Goal: Transaction & Acquisition: Purchase product/service

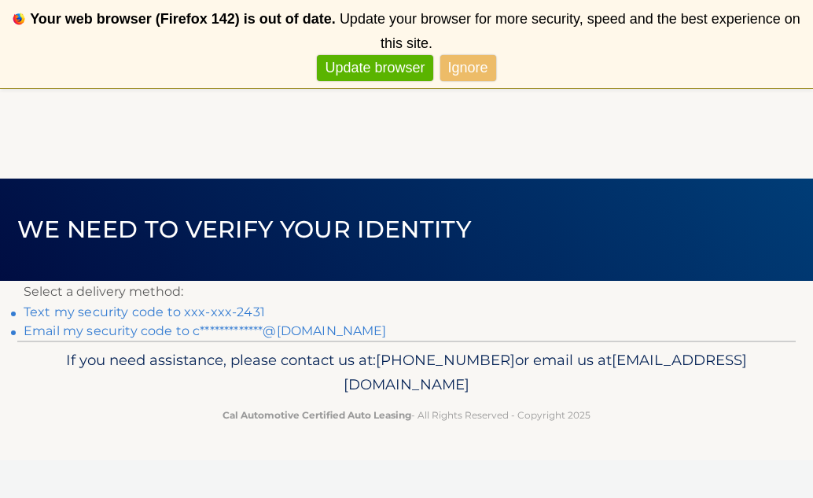
click at [239, 314] on link "Text my security code to xxx-xxx-2431" at bounding box center [144, 311] width 241 height 15
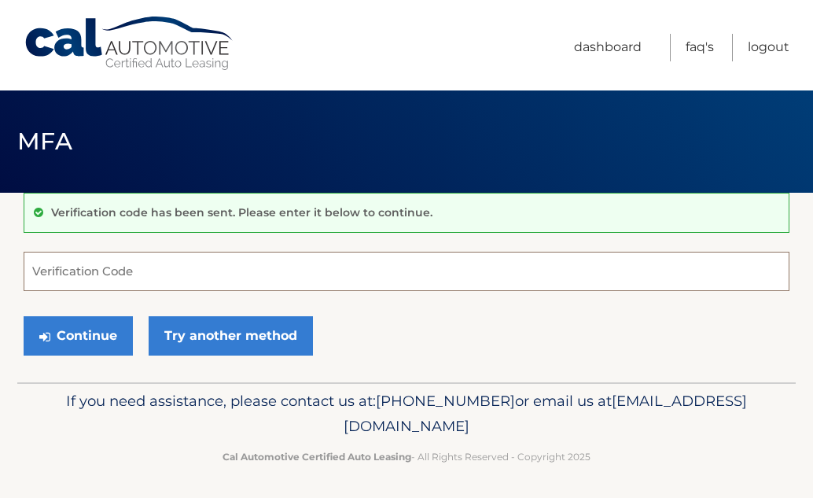
click at [131, 277] on input "Verification Code" at bounding box center [407, 271] width 766 height 39
click at [130, 276] on input "Verification Code" at bounding box center [407, 271] width 766 height 39
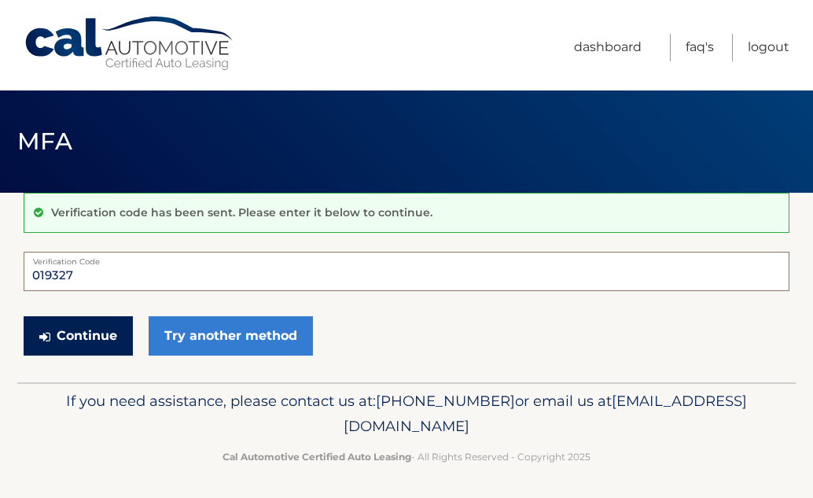
type input "019327"
click at [83, 332] on button "Continue" at bounding box center [78, 335] width 109 height 39
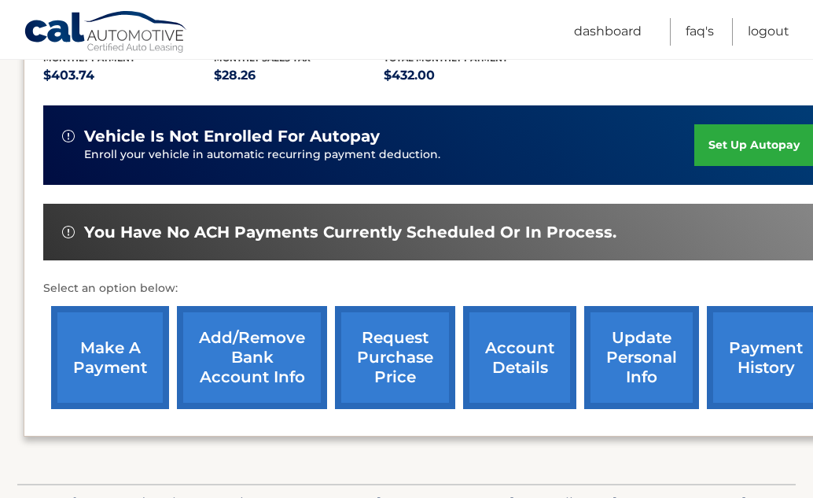
scroll to position [367, 0]
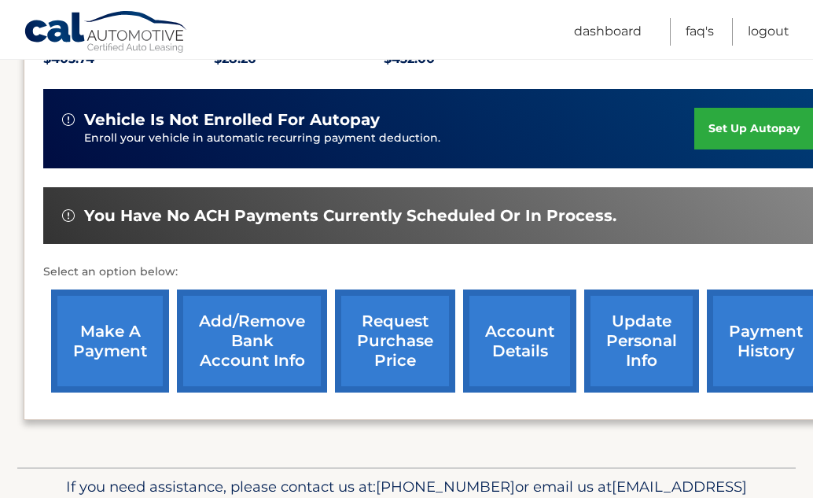
click at [102, 337] on link "make a payment" at bounding box center [110, 340] width 118 height 103
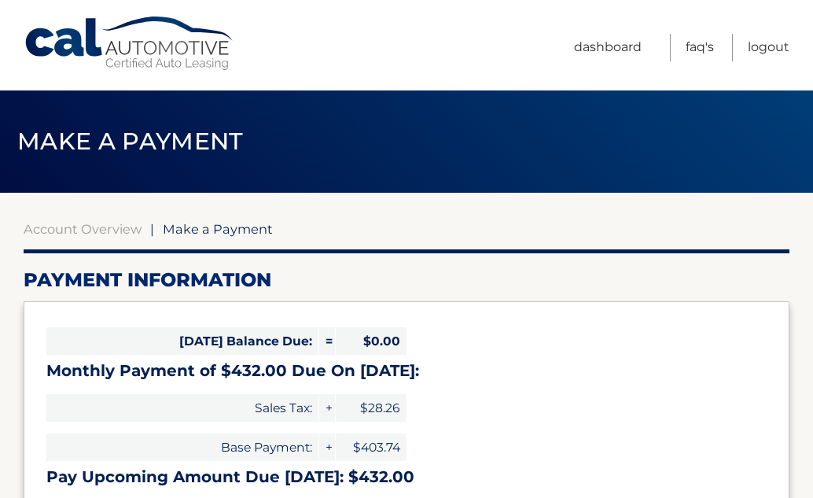
select select "OTMzNGIwOWMtN2NjNi00YTlkLTk5NjMtMDVlMGU1MWYyOGMw"
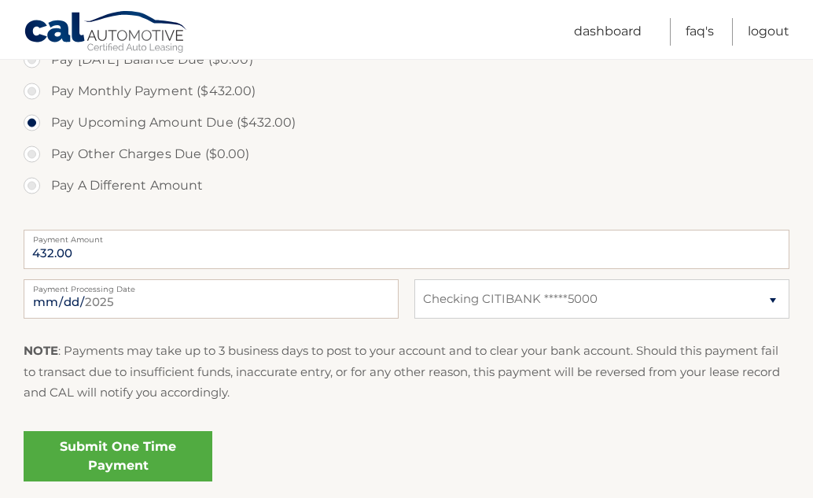
scroll to position [502, 0]
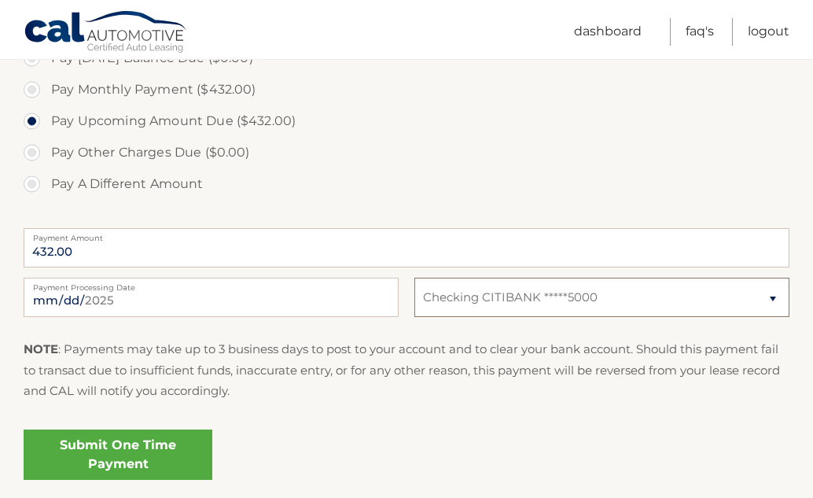
select select
click option "Select Bank Account" at bounding box center [0, 0] width 0 height 0
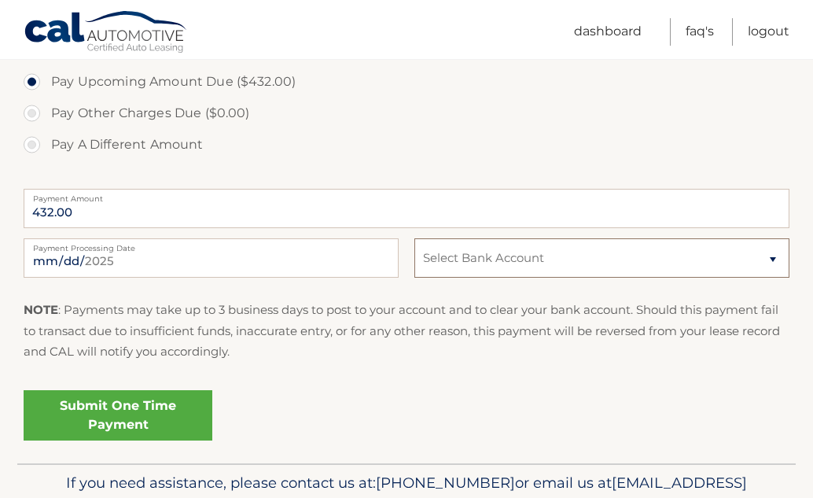
scroll to position [558, 0]
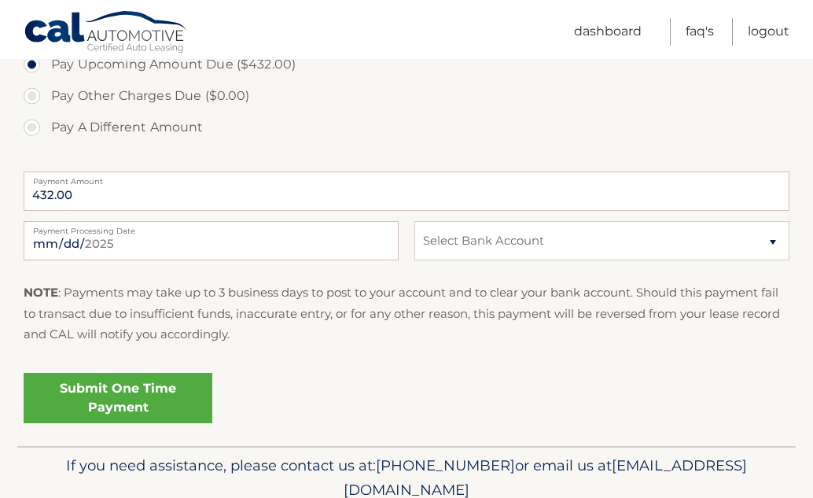
click at [164, 399] on link "Submit One Time Payment" at bounding box center [118, 398] width 189 height 50
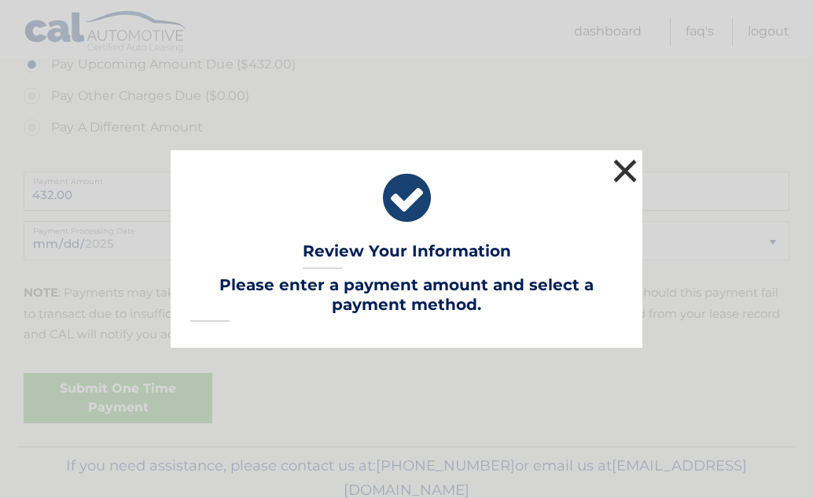
click at [623, 172] on button "×" at bounding box center [625, 170] width 31 height 31
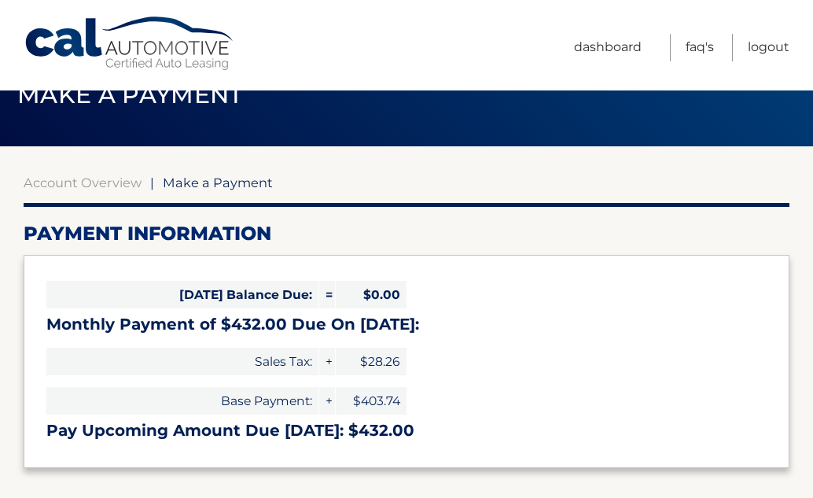
scroll to position [45, 0]
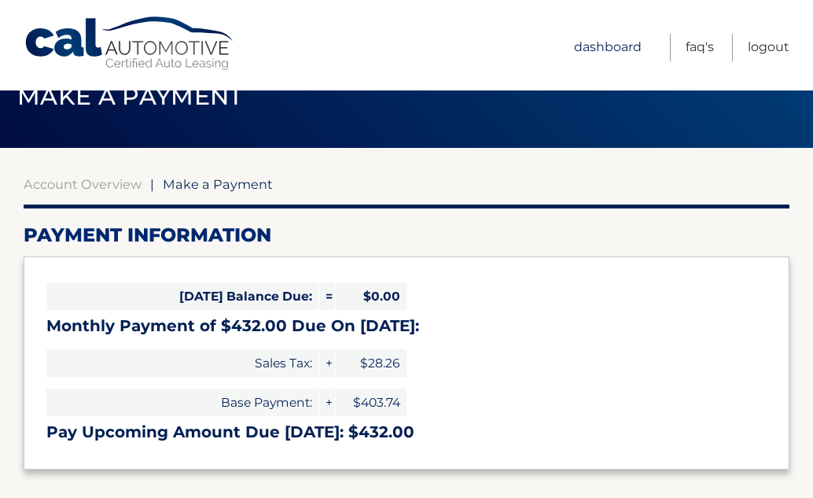
click at [609, 42] on link "Dashboard" at bounding box center [608, 48] width 68 height 28
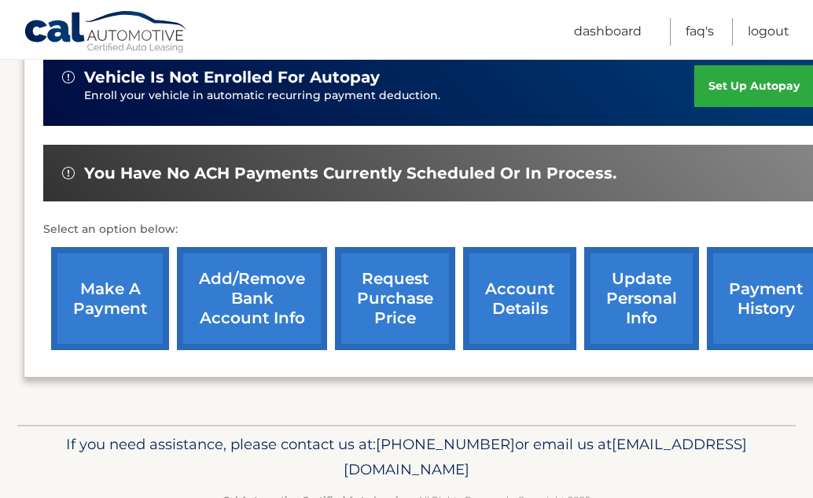
scroll to position [411, 0]
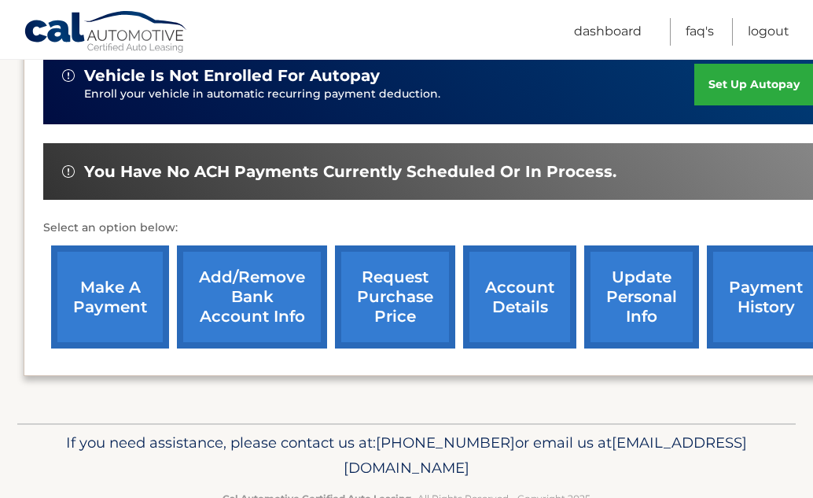
click at [490, 330] on link "account details" at bounding box center [519, 296] width 113 height 103
click at [249, 300] on link "Add/Remove bank account info" at bounding box center [252, 296] width 150 height 103
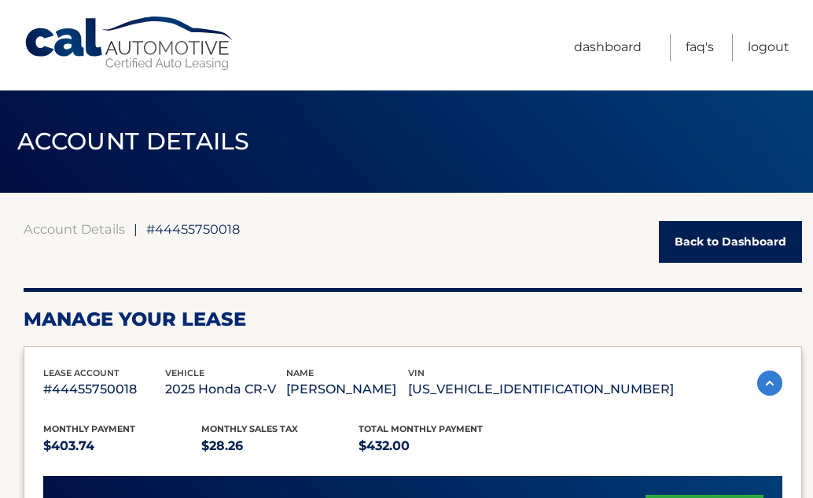
scroll to position [34, 0]
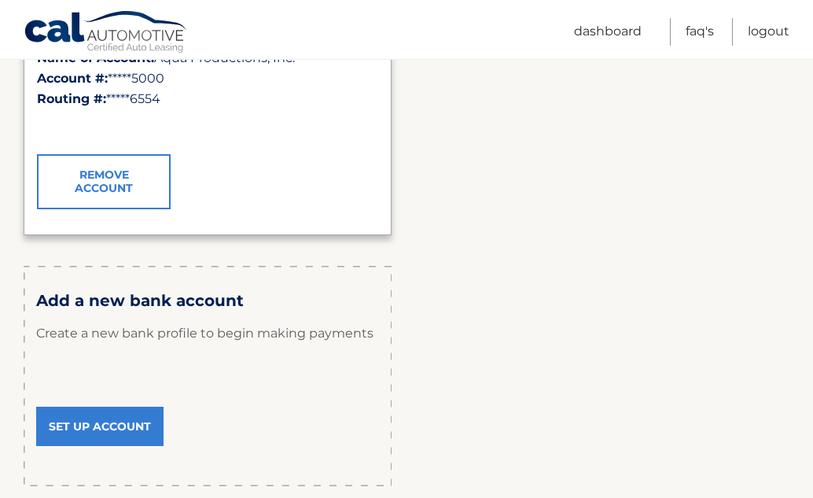
scroll to position [370, 0]
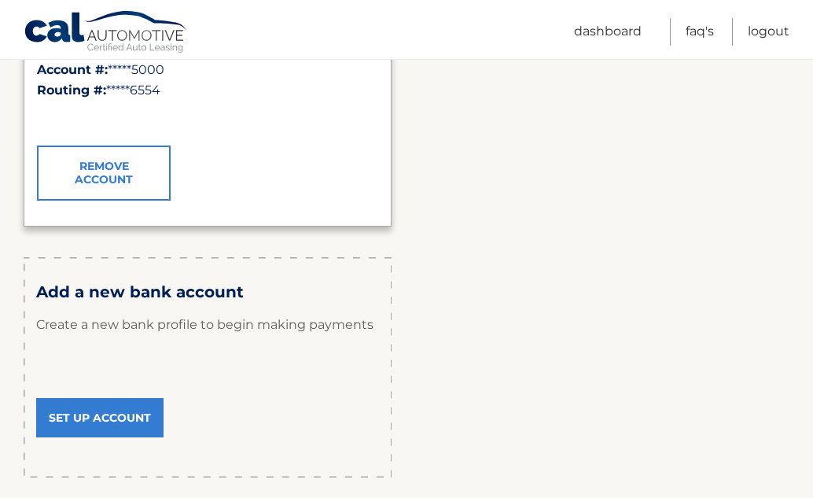
click at [107, 422] on link "Set Up Account" at bounding box center [99, 417] width 127 height 39
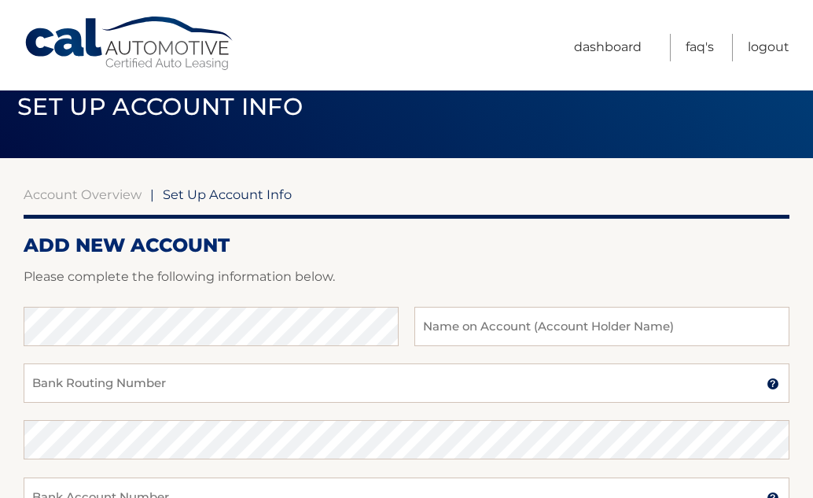
scroll to position [38, 0]
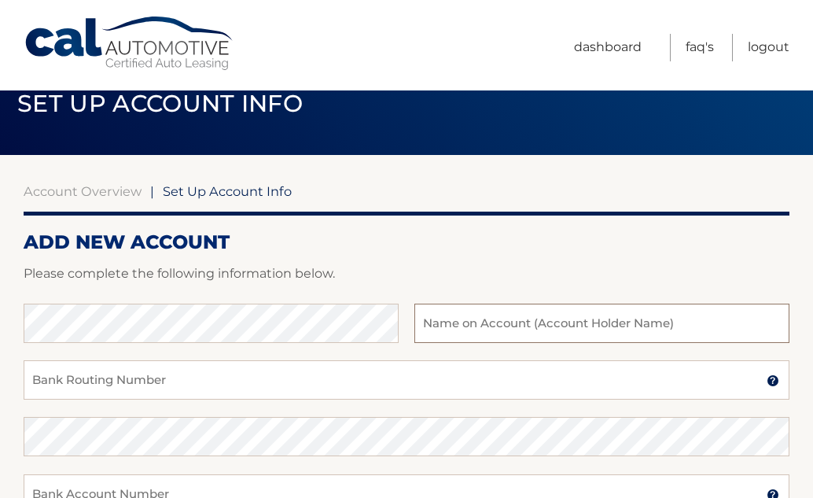
click at [514, 323] on input "text" at bounding box center [602, 323] width 375 height 39
type input "Cecyl Szomstein"
click at [153, 388] on input "Bank Routing Number" at bounding box center [407, 379] width 766 height 39
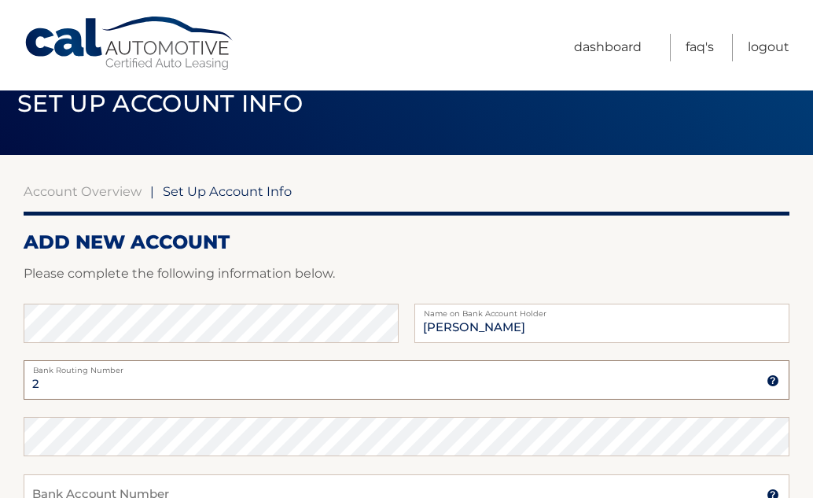
type input "2"
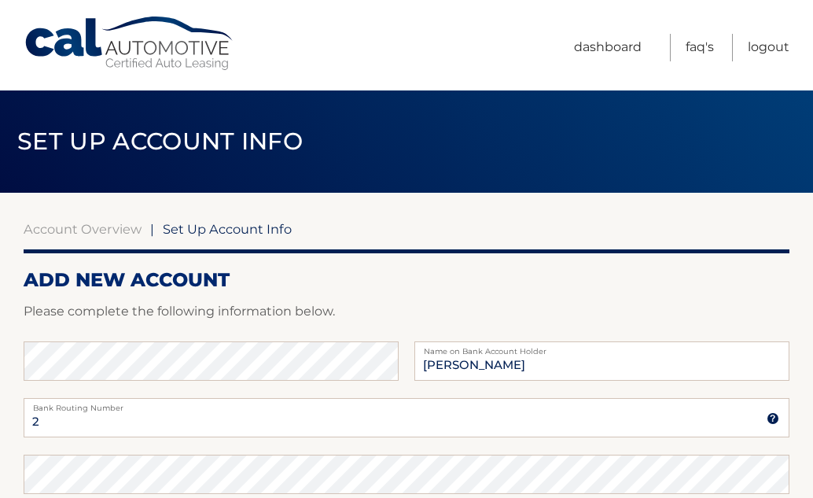
scroll to position [38, 0]
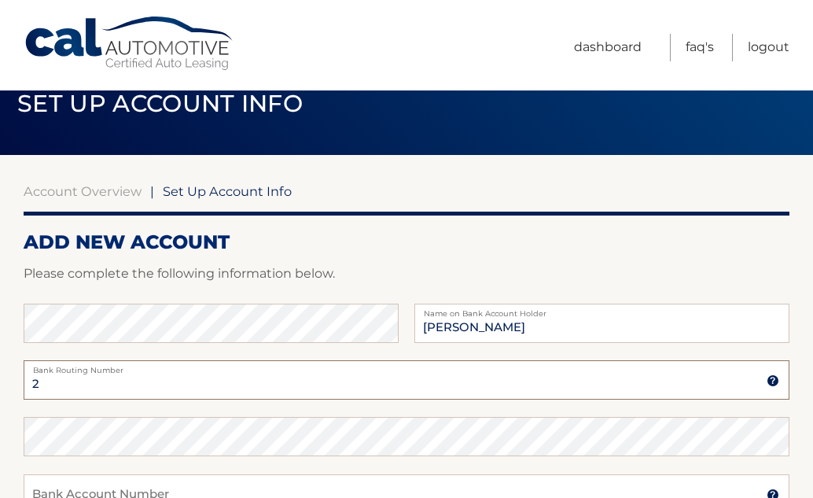
click at [90, 385] on input "2" at bounding box center [407, 379] width 766 height 39
type input "266086554"
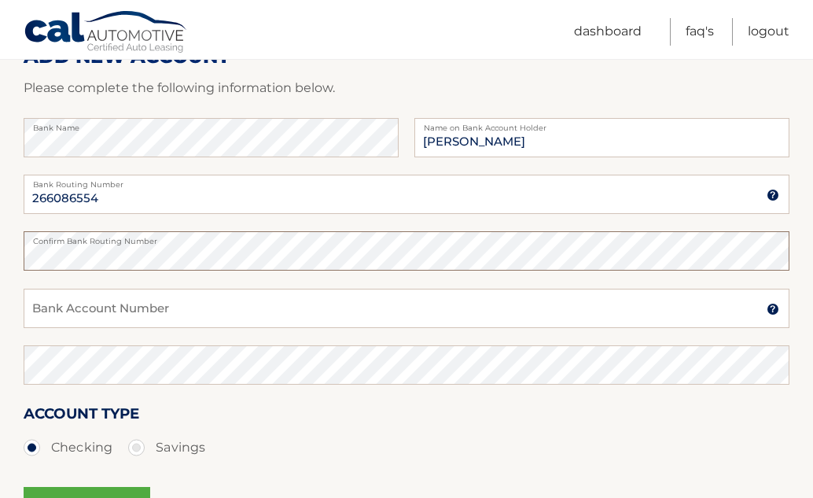
scroll to position [227, 0]
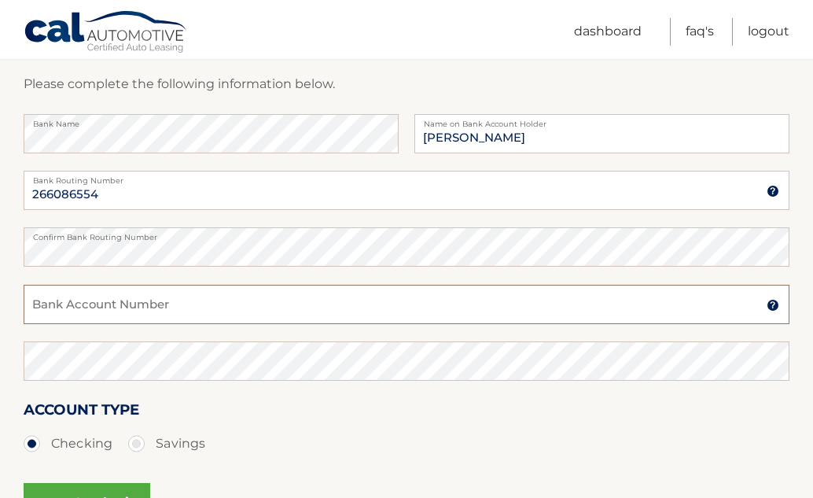
click at [138, 312] on input "Bank Account Number" at bounding box center [407, 304] width 766 height 39
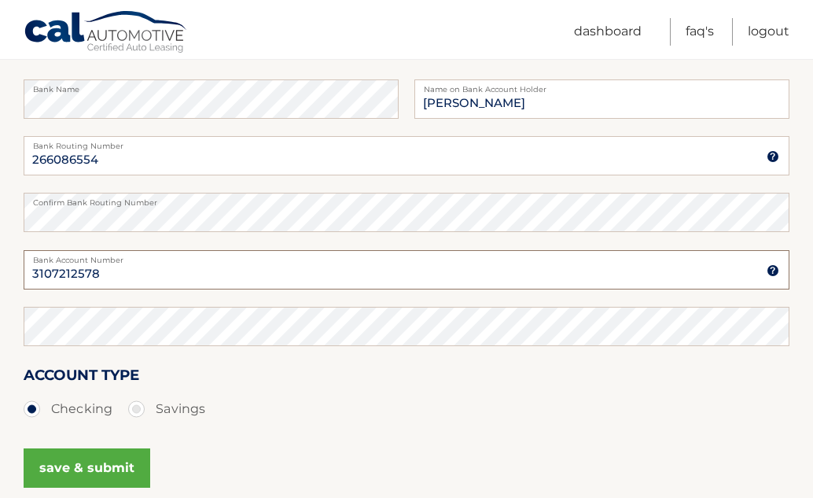
scroll to position [265, 0]
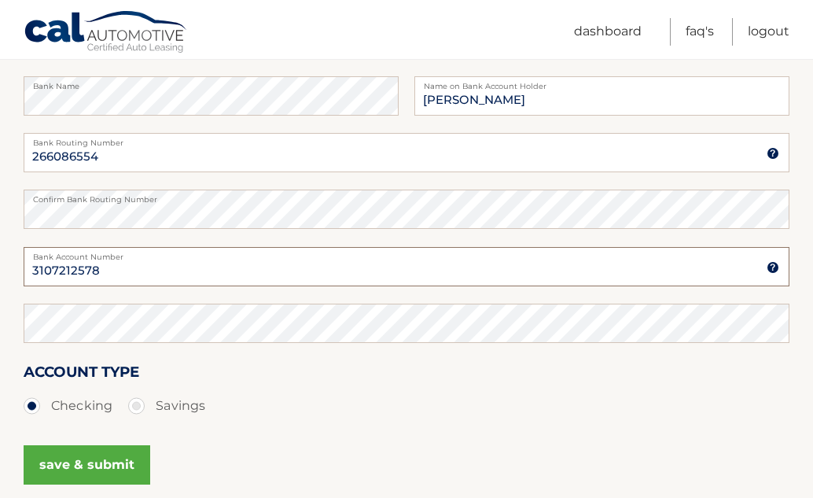
type input "3107212578"
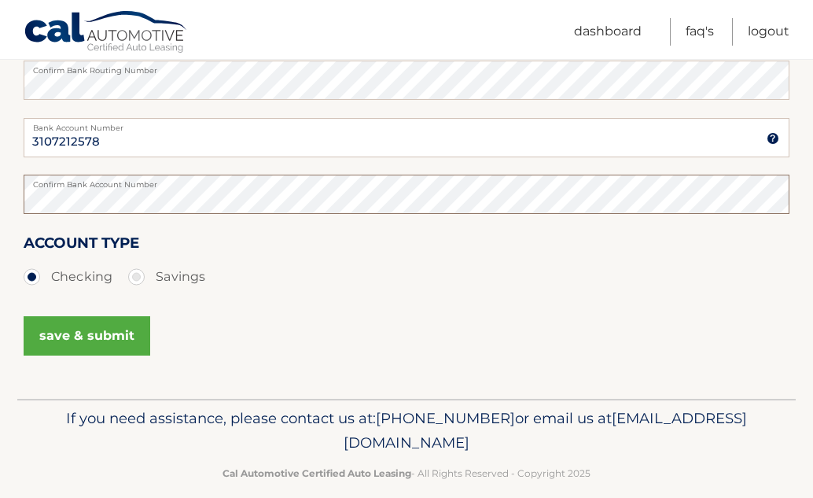
scroll to position [402, 0]
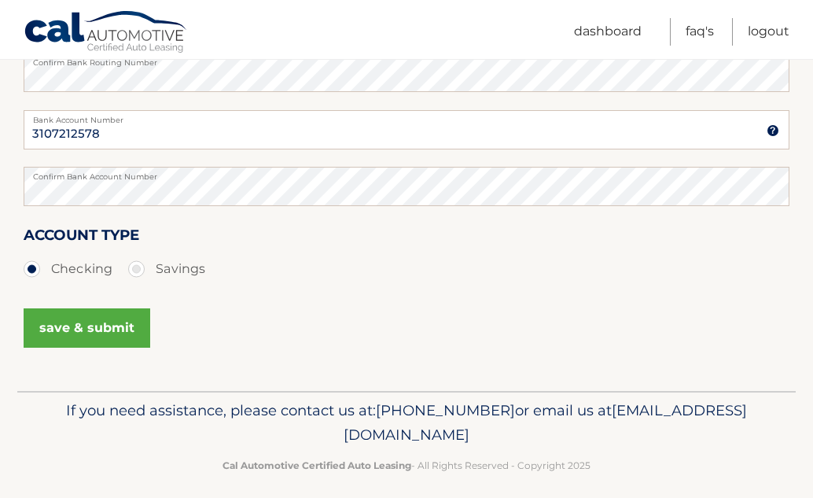
click at [91, 337] on button "save & submit" at bounding box center [87, 327] width 127 height 39
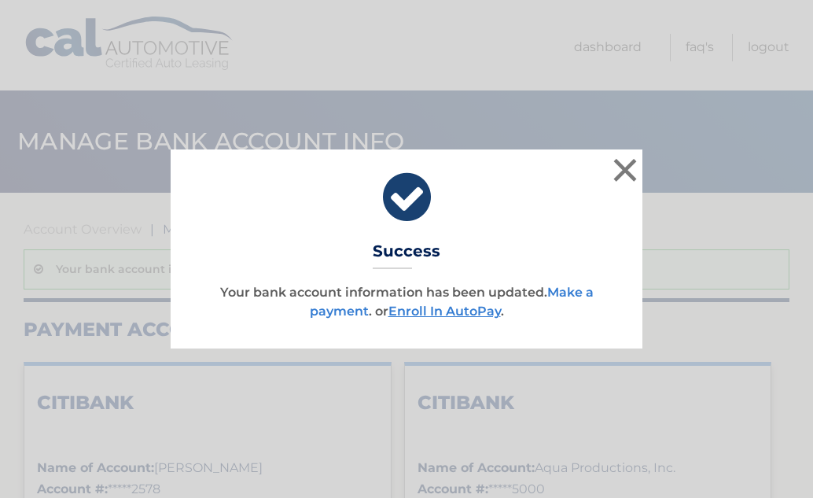
click at [581, 295] on link "Make a payment" at bounding box center [452, 302] width 284 height 34
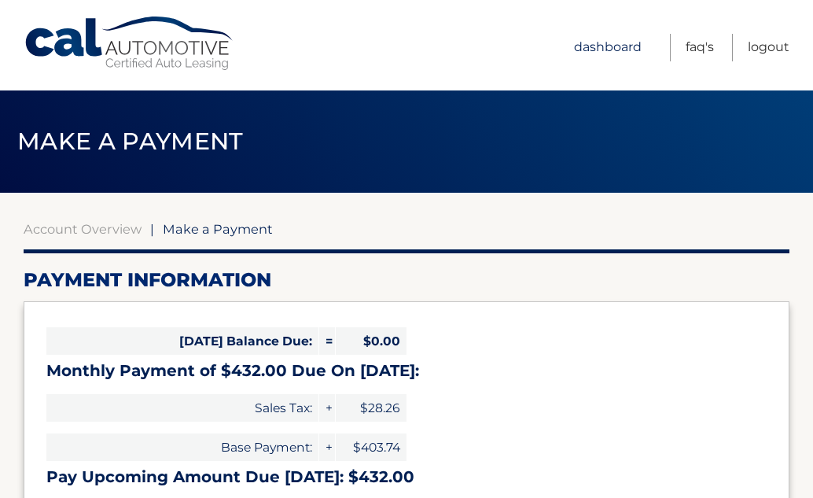
click at [629, 47] on link "Dashboard" at bounding box center [608, 48] width 68 height 28
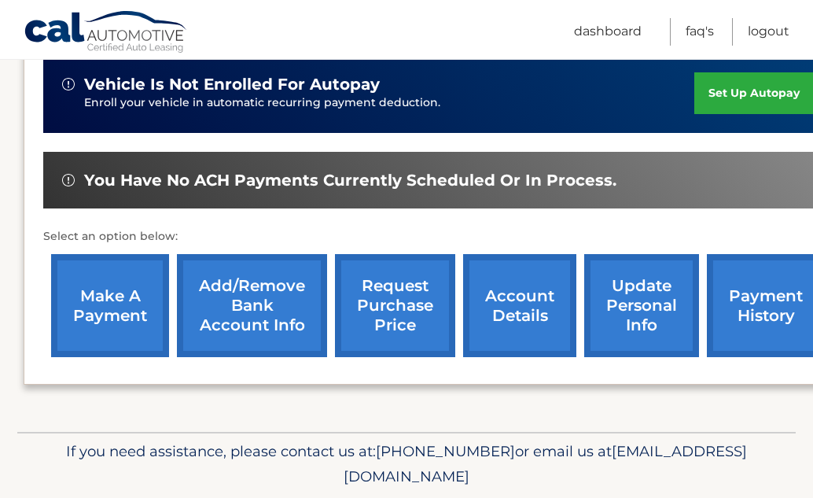
scroll to position [404, 0]
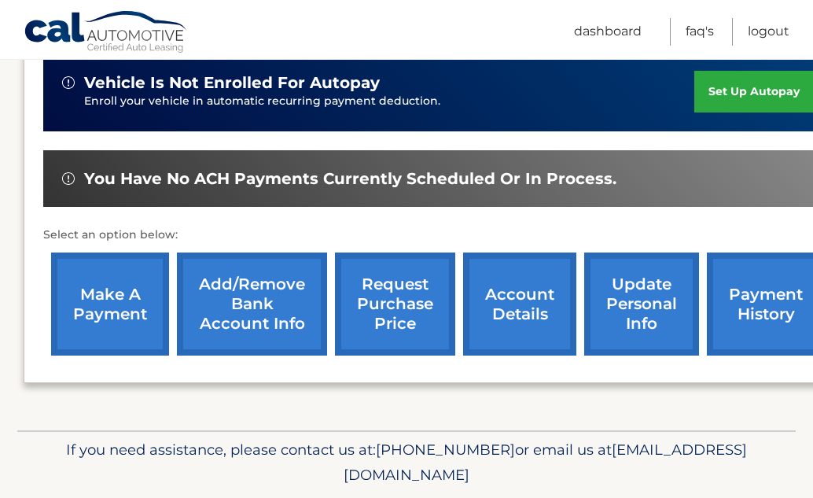
click at [239, 312] on link "Add/Remove bank account info" at bounding box center [252, 304] width 150 height 103
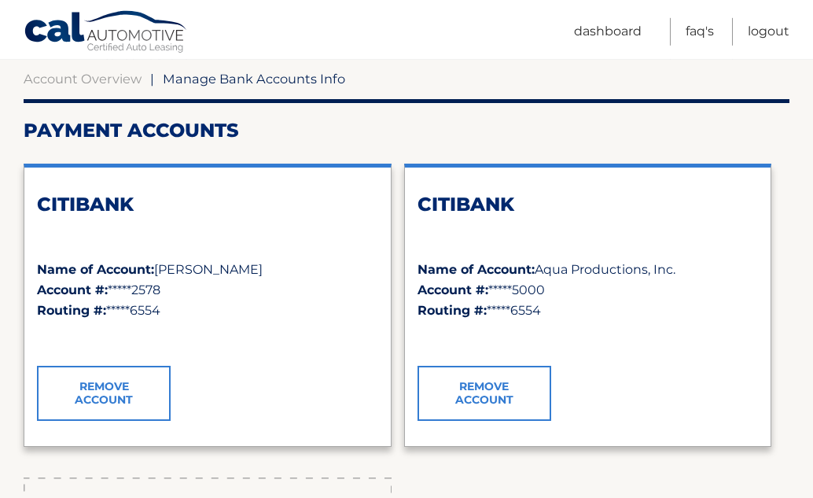
scroll to position [153, 0]
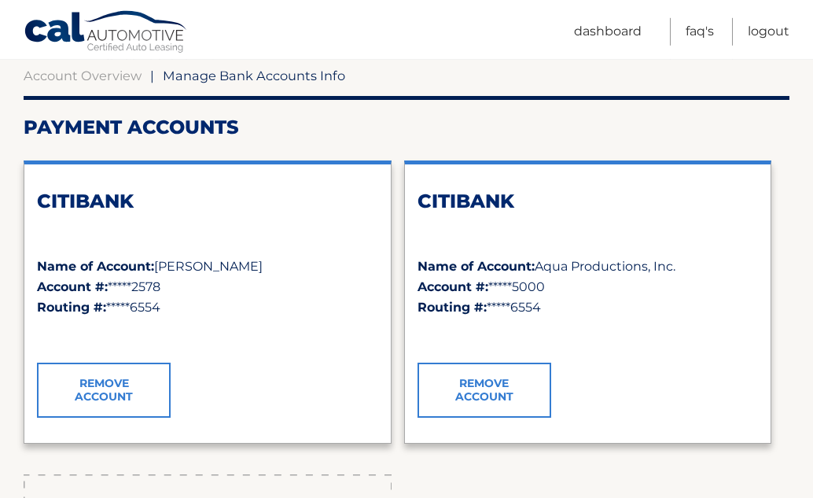
click at [436, 219] on div "CITIBANK" at bounding box center [588, 223] width 341 height 67
click at [460, 194] on h2 "CITIBANK" at bounding box center [588, 202] width 341 height 24
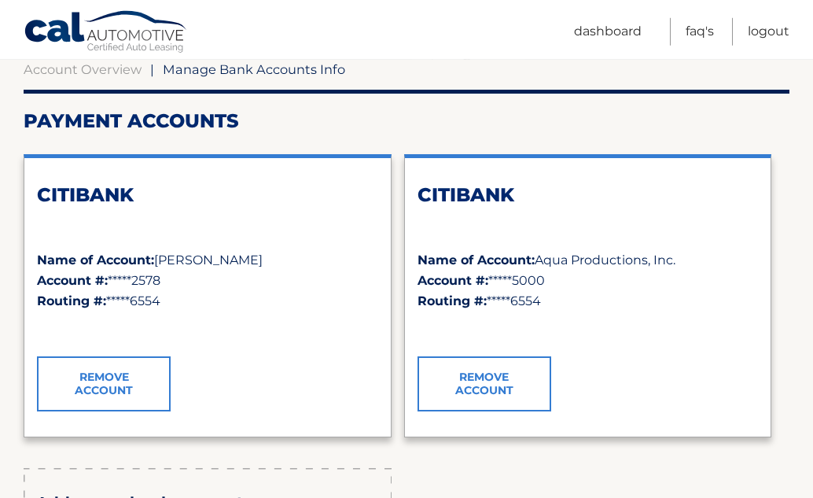
scroll to position [0, 0]
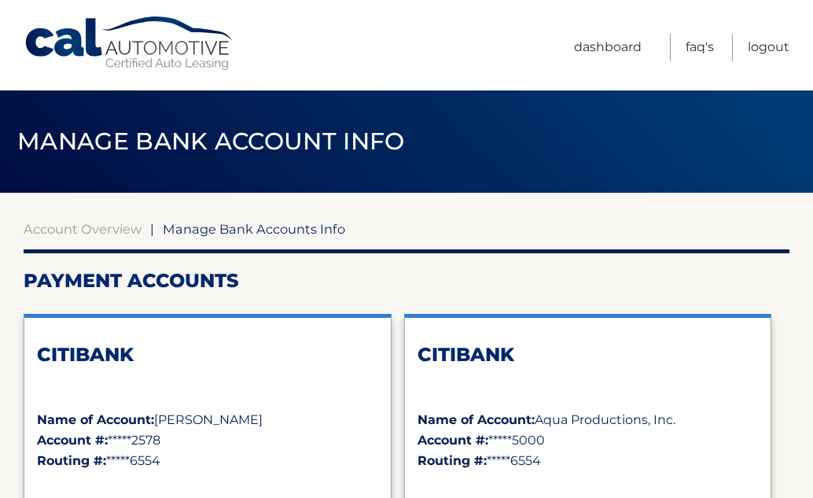
click at [260, 236] on span "Manage Bank Accounts Info" at bounding box center [254, 229] width 182 height 16
click at [205, 289] on h2 "Payment Accounts" at bounding box center [407, 281] width 766 height 24
click at [600, 50] on link "Dashboard" at bounding box center [608, 48] width 68 height 28
click at [599, 45] on link "Dashboard" at bounding box center [608, 48] width 68 height 28
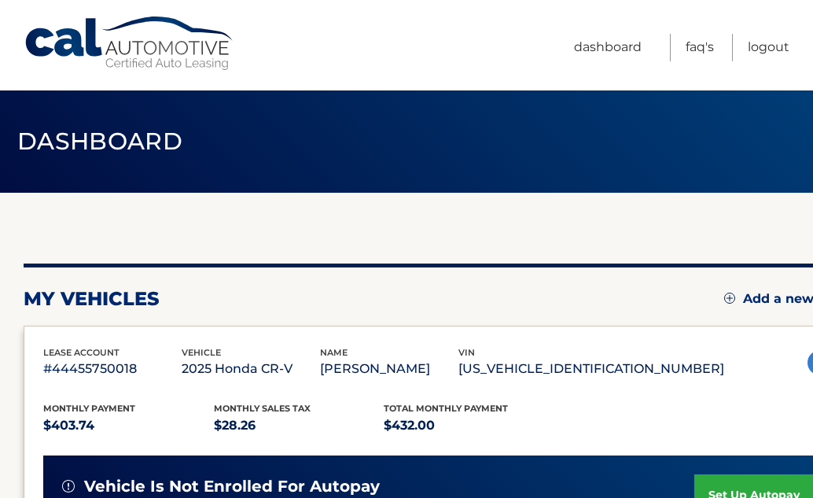
click at [98, 231] on div "my vehicles Add a new lease lease account #44455750018 vehicle 2025 Honda CR-V …" at bounding box center [438, 492] width 829 height 599
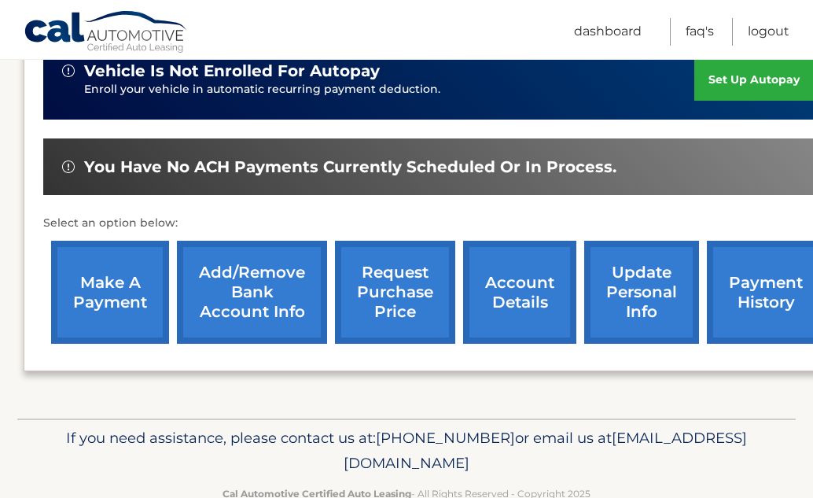
scroll to position [414, 0]
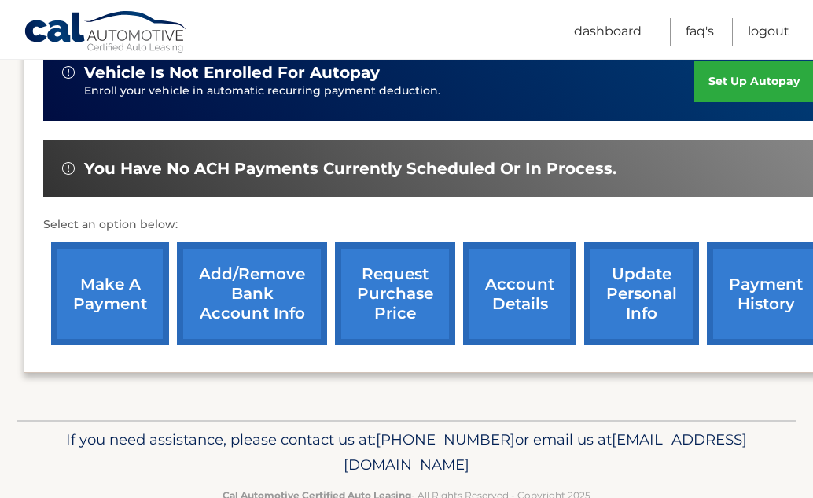
click at [481, 320] on link "account details" at bounding box center [519, 293] width 113 height 103
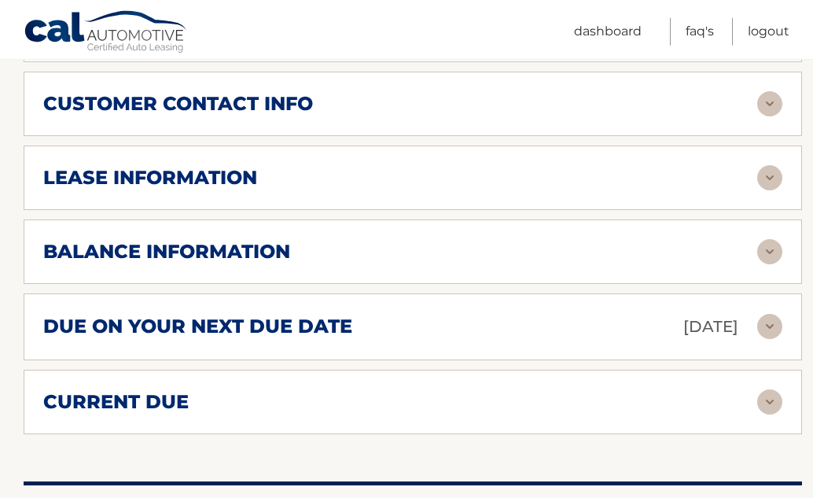
scroll to position [827, 0]
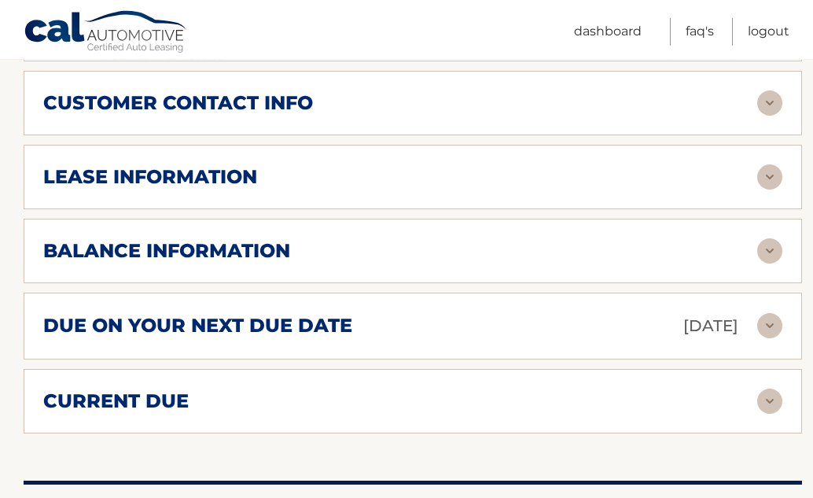
click at [768, 264] on img at bounding box center [770, 250] width 25 height 25
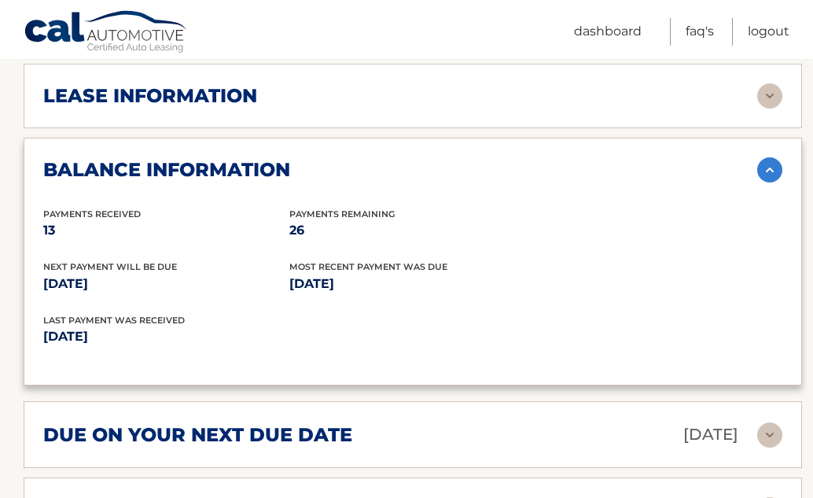
scroll to position [907, 0]
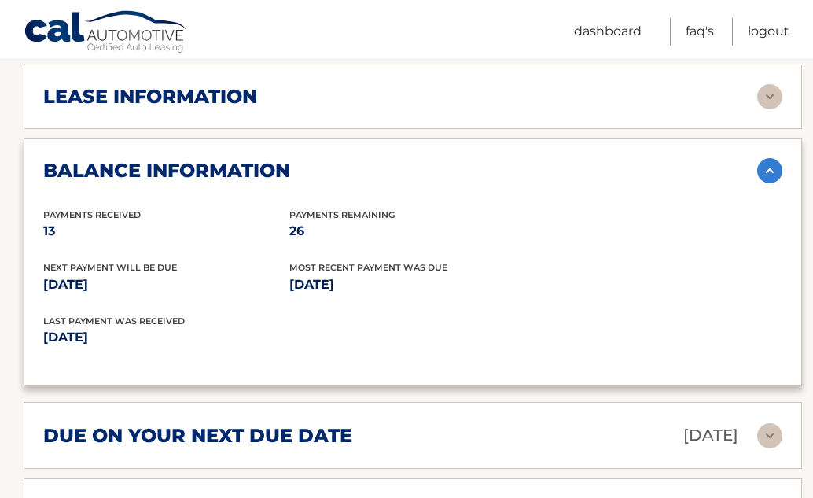
click at [770, 183] on img at bounding box center [770, 170] width 25 height 25
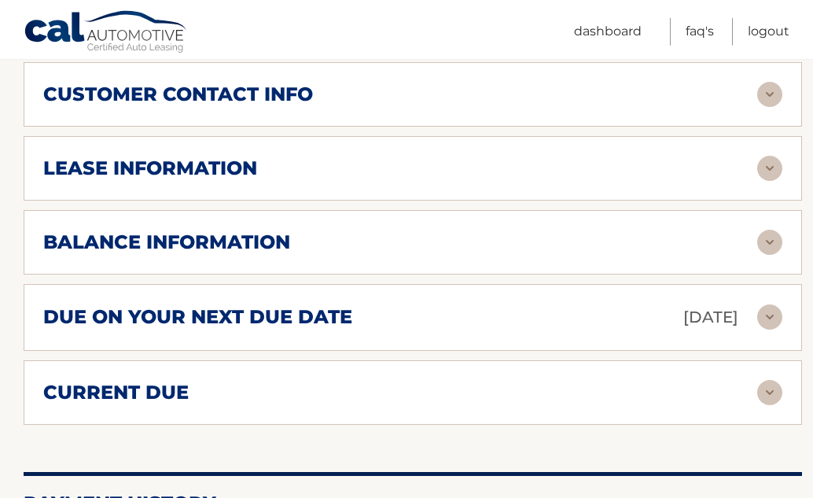
scroll to position [799, 0]
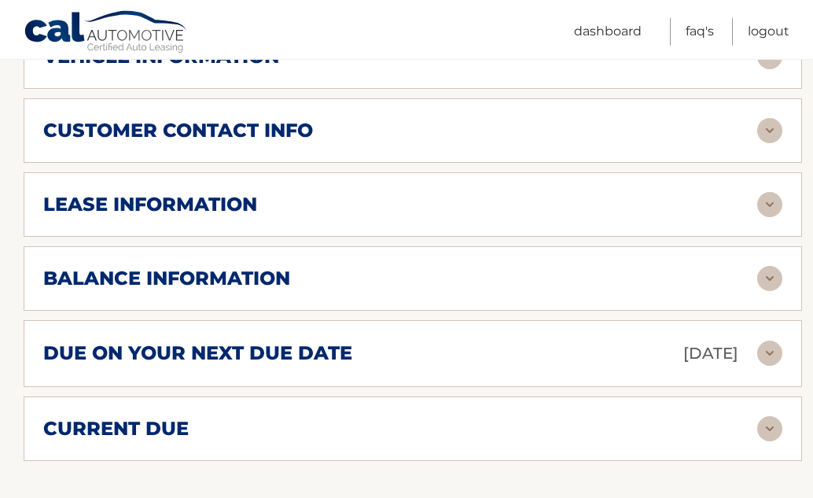
click at [774, 217] on img at bounding box center [770, 204] width 25 height 25
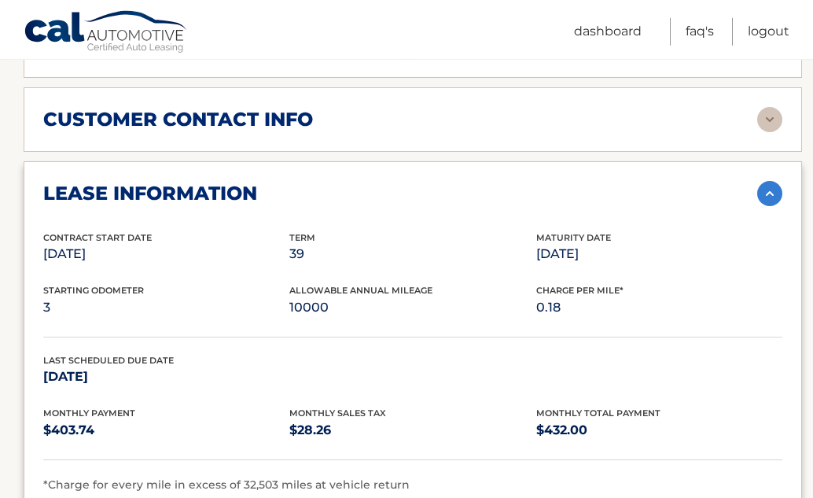
scroll to position [809, 0]
click at [768, 207] on img at bounding box center [770, 194] width 25 height 25
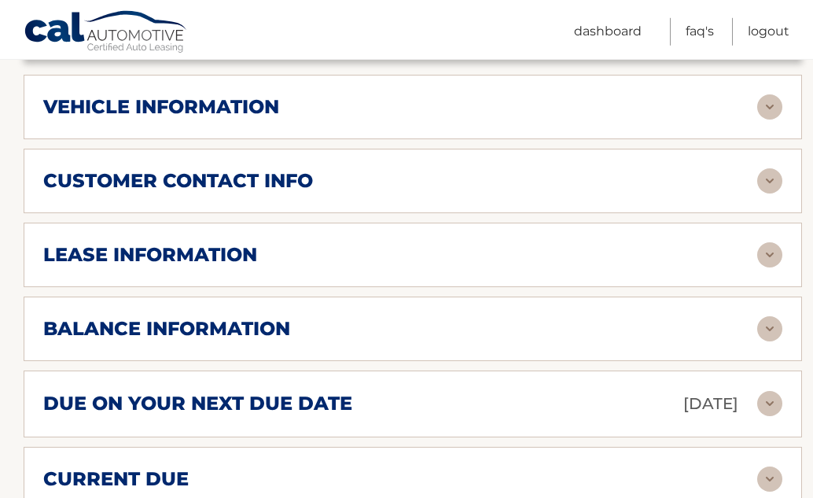
scroll to position [743, 0]
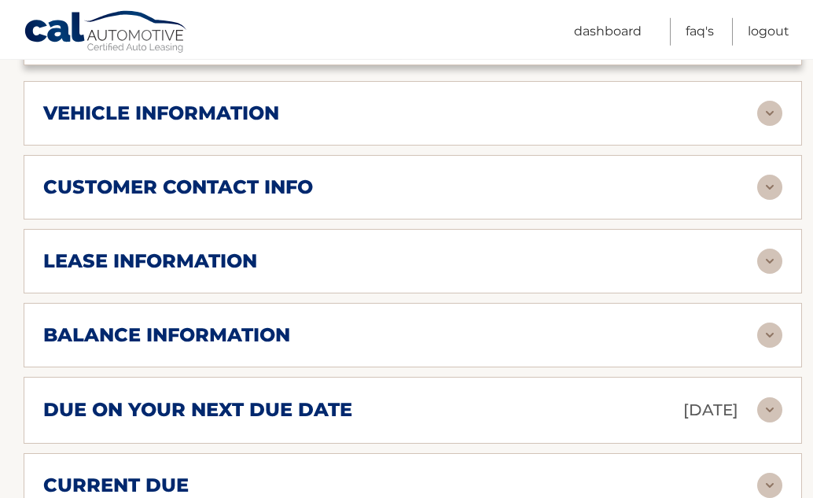
click at [770, 200] on img at bounding box center [770, 187] width 25 height 25
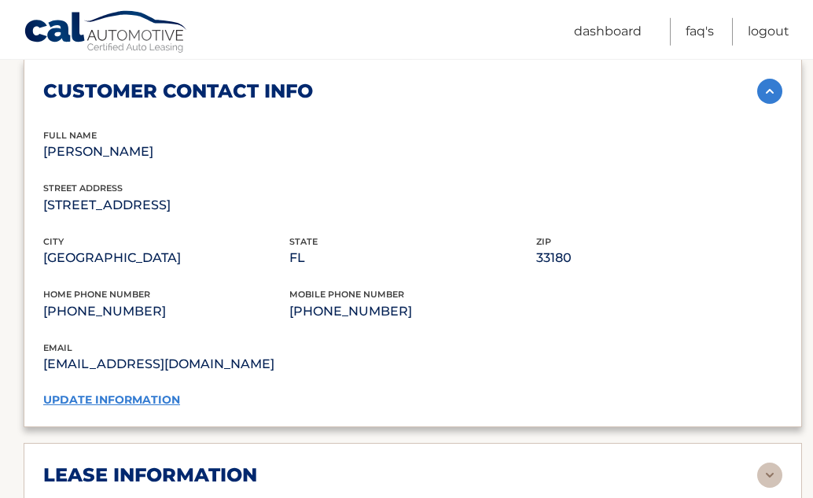
scroll to position [837, 0]
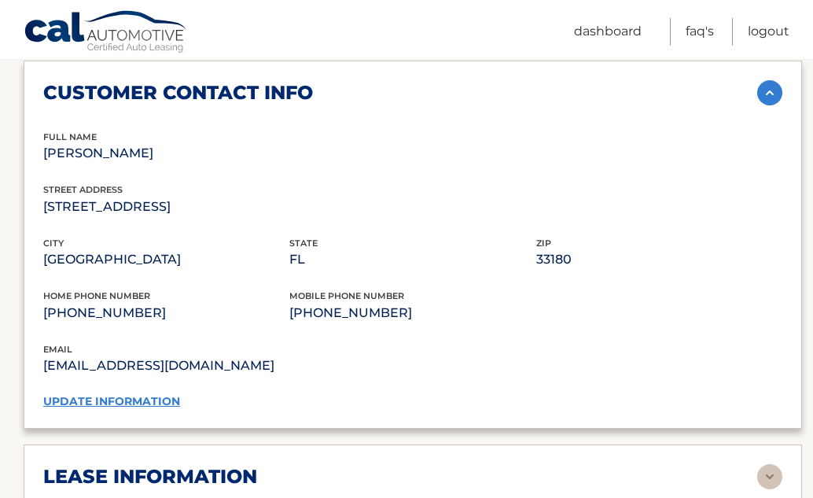
click at [763, 105] on img at bounding box center [770, 92] width 25 height 25
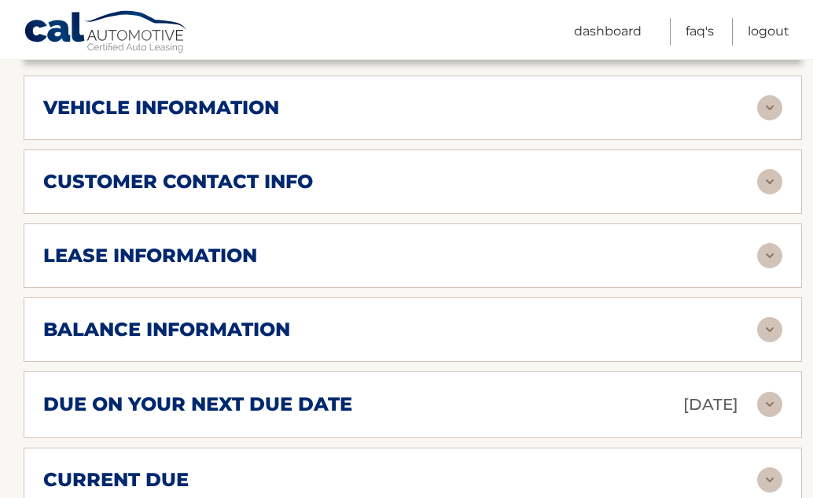
scroll to position [736, 0]
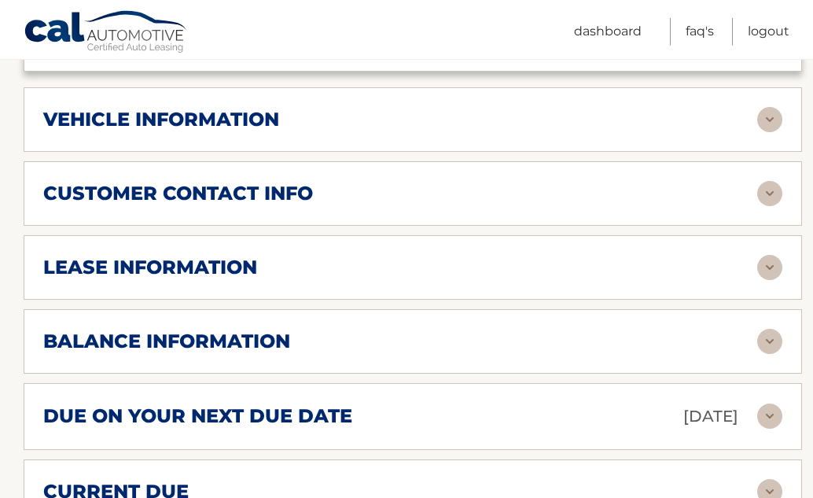
click at [771, 132] on img at bounding box center [770, 119] width 25 height 25
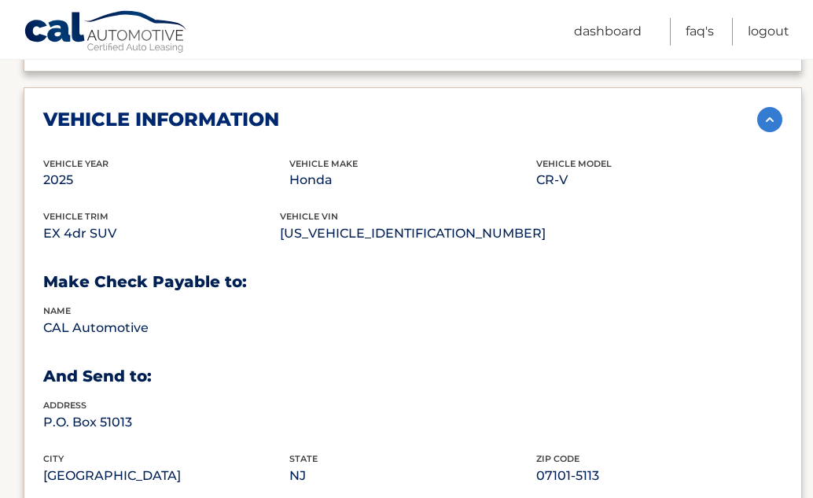
click at [771, 132] on img at bounding box center [770, 119] width 25 height 25
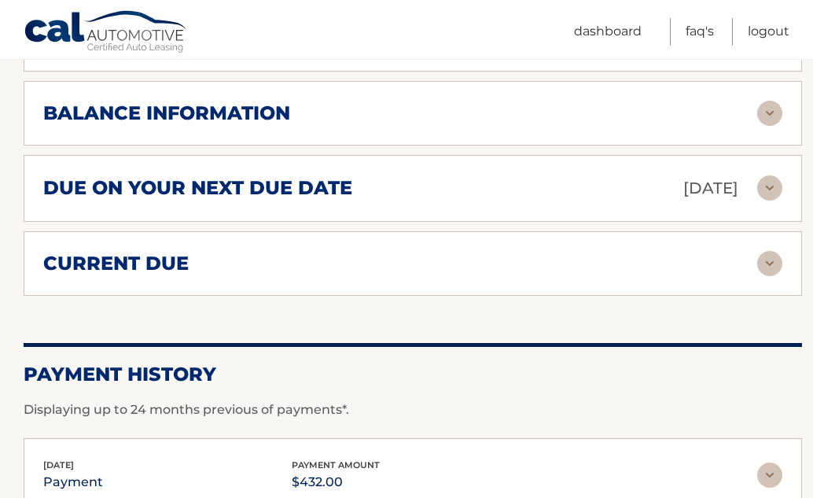
scroll to position [963, 0]
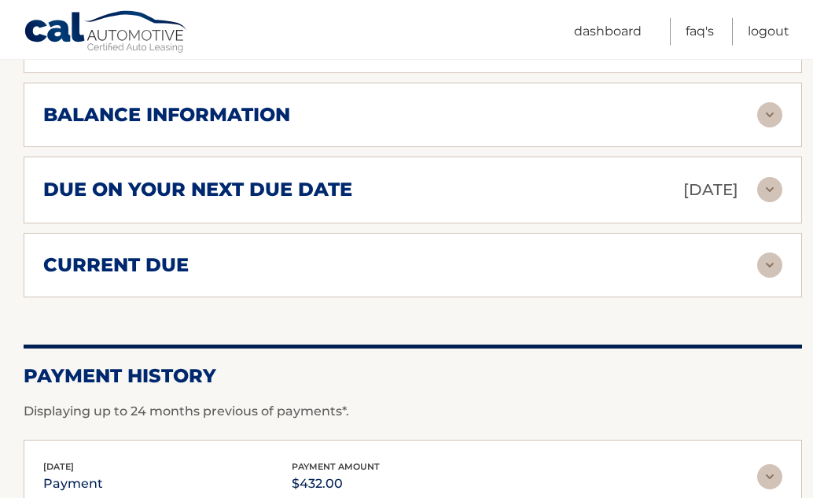
click at [767, 278] on img at bounding box center [770, 265] width 25 height 25
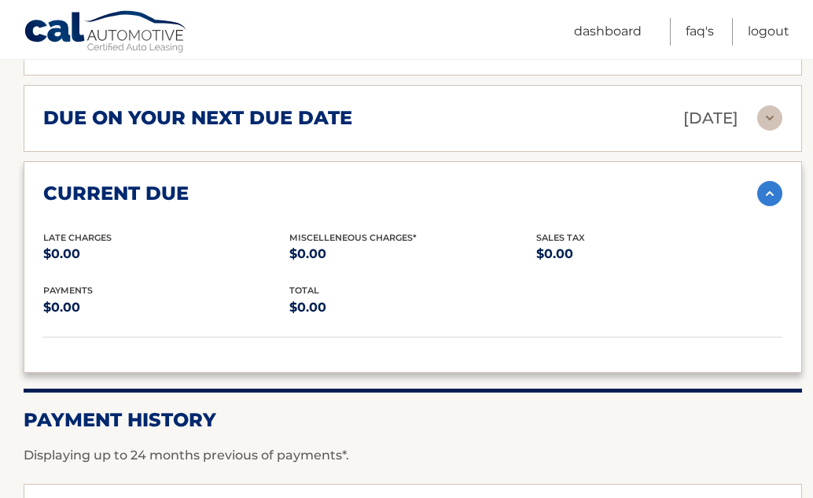
scroll to position [1065, 0]
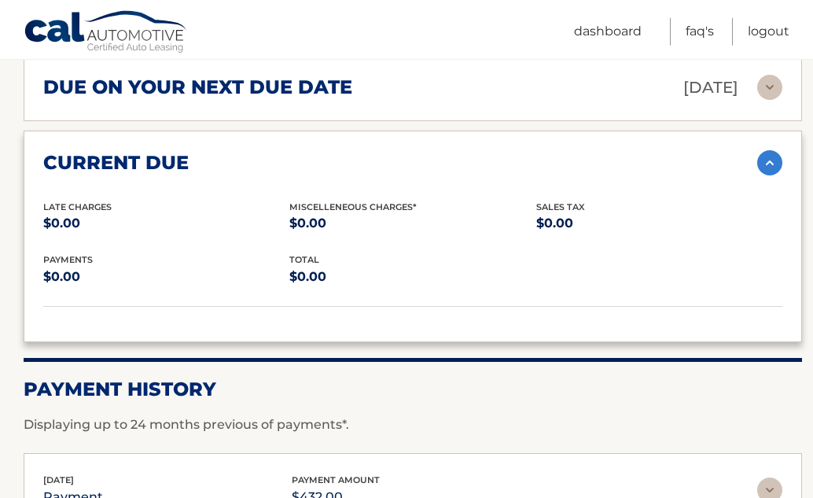
click at [775, 175] on img at bounding box center [770, 162] width 25 height 25
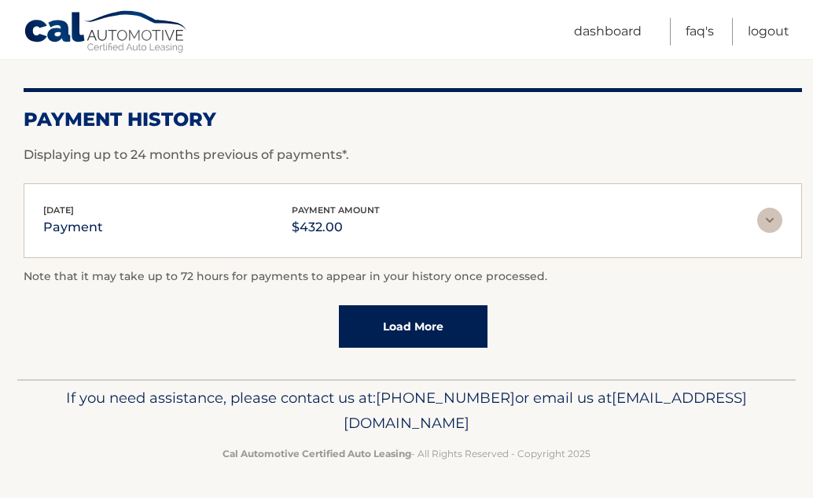
scroll to position [1233, 0]
click at [775, 233] on img at bounding box center [770, 220] width 25 height 25
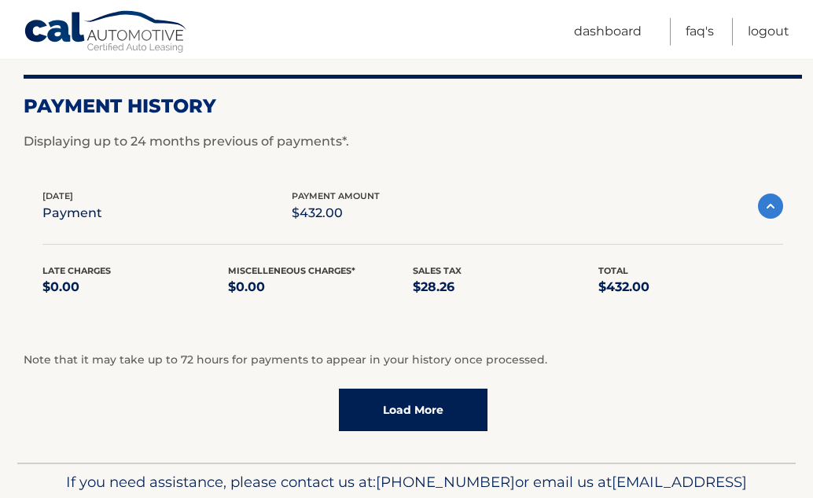
scroll to position [1236, 0]
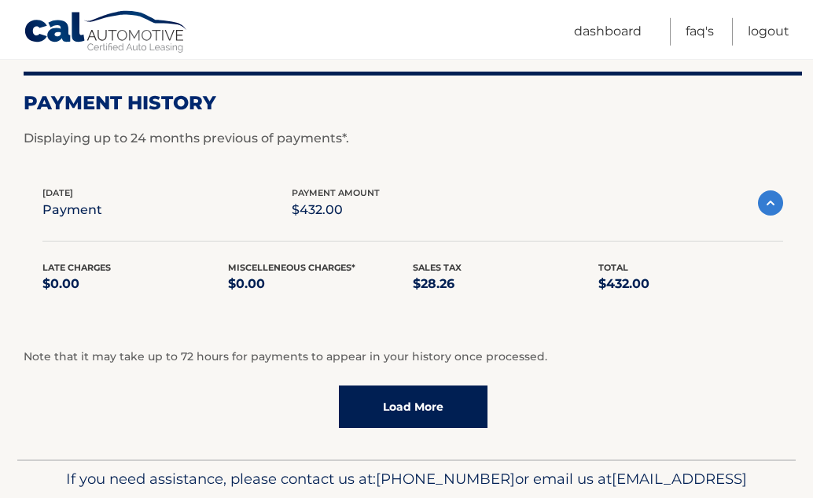
click at [765, 216] on img at bounding box center [770, 202] width 25 height 25
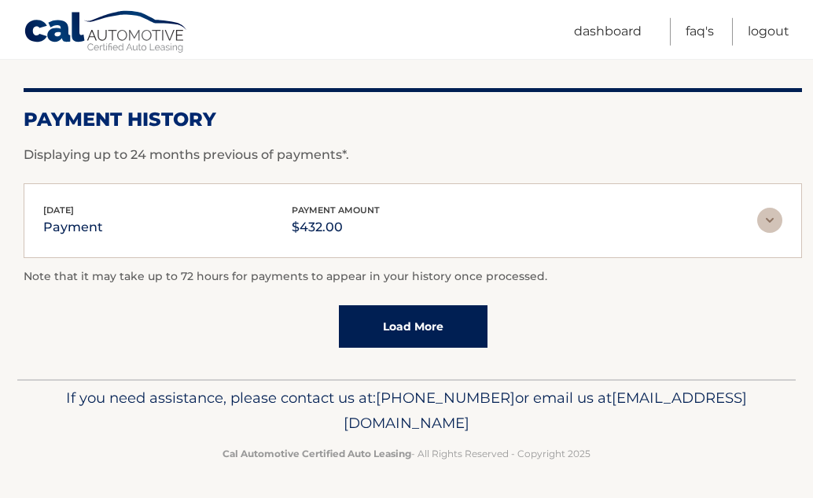
scroll to position [1258, 0]
click at [452, 326] on link "Load More" at bounding box center [413, 326] width 149 height 42
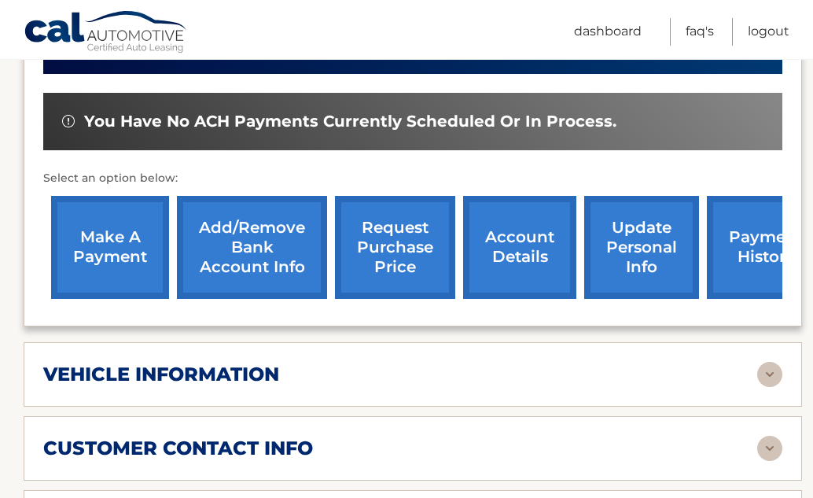
scroll to position [463, 0]
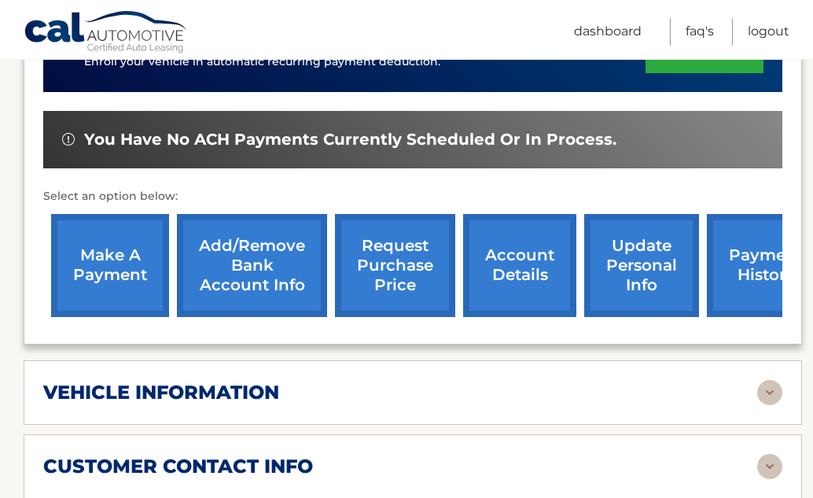
click at [618, 289] on link "update personal info" at bounding box center [641, 265] width 115 height 103
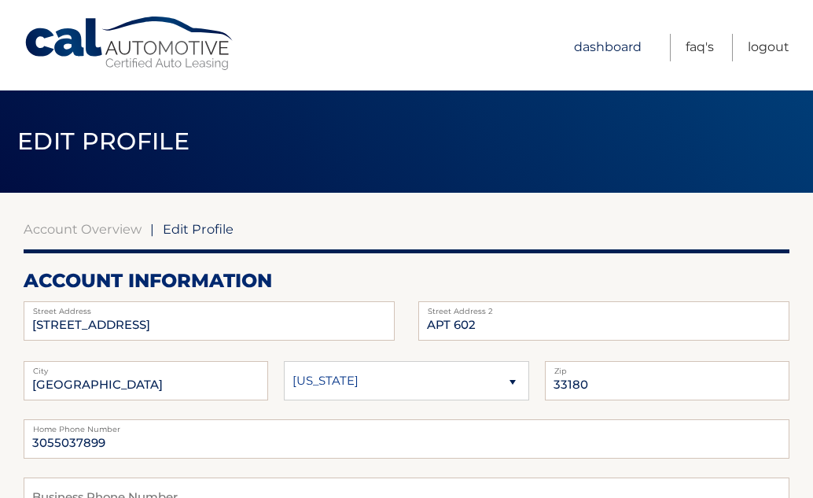
click at [615, 46] on link "Dashboard" at bounding box center [608, 48] width 68 height 28
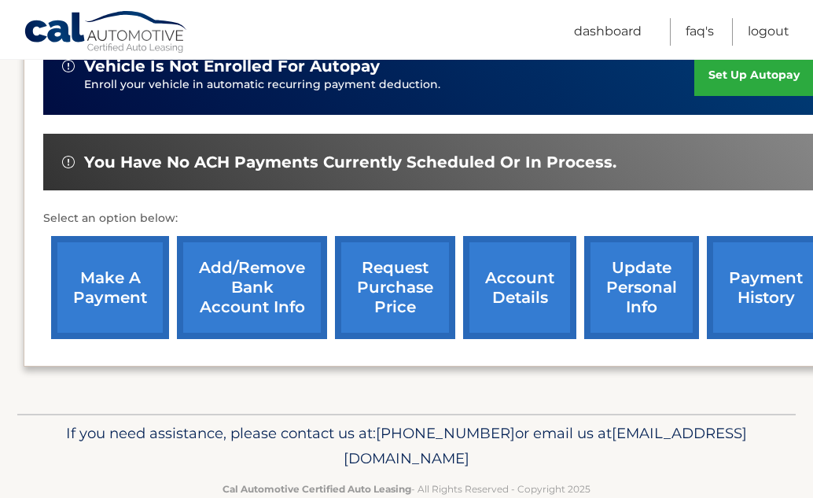
scroll to position [494, 0]
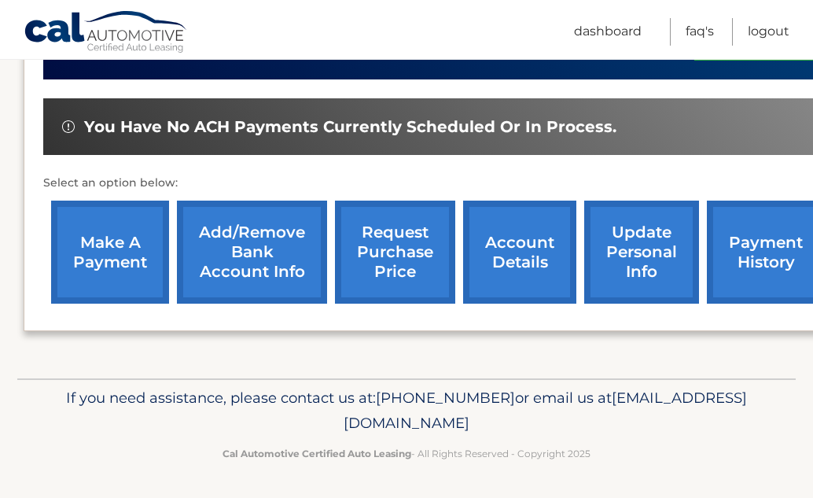
click at [142, 226] on link "make a payment" at bounding box center [110, 252] width 118 height 103
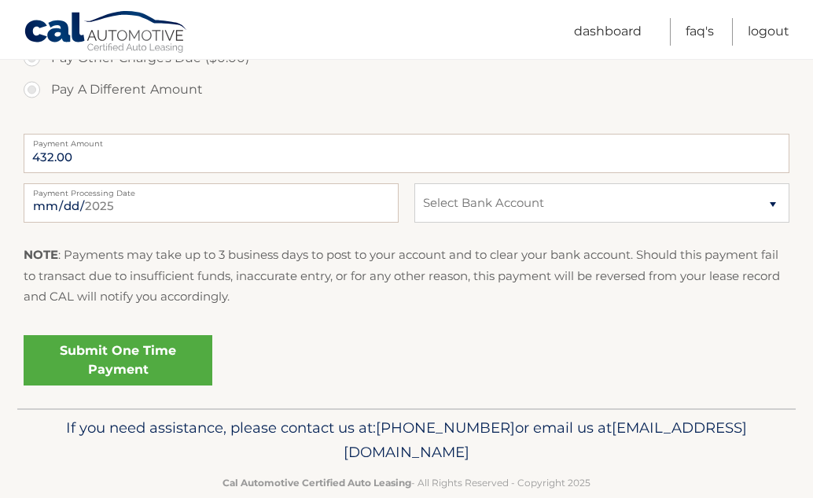
scroll to position [599, 0]
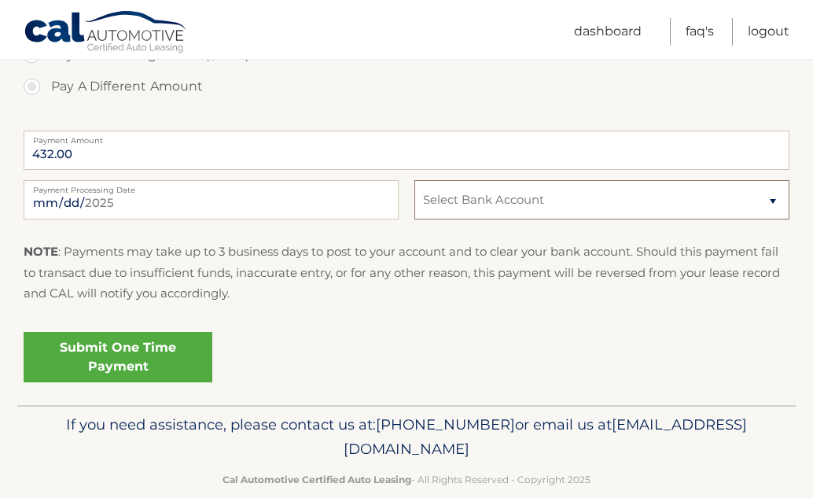
select select "YjMzMmViMTMtNzM1ZC00MmYxLWJjNTktZTI1NTIzODhhM2Zl"
click option "Checking CITIBANK *****2578" at bounding box center [0, 0] width 0 height 0
click at [138, 357] on link "Submit One Time Payment" at bounding box center [118, 357] width 189 height 50
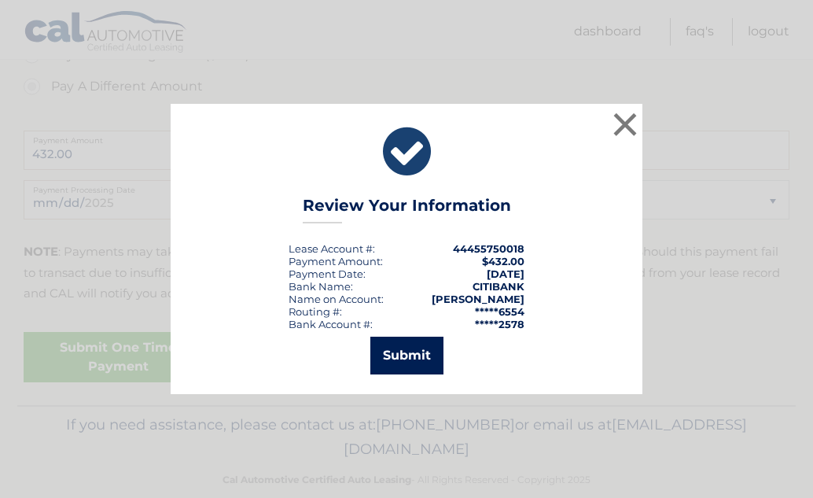
click at [416, 360] on button "Submit" at bounding box center [406, 356] width 73 height 38
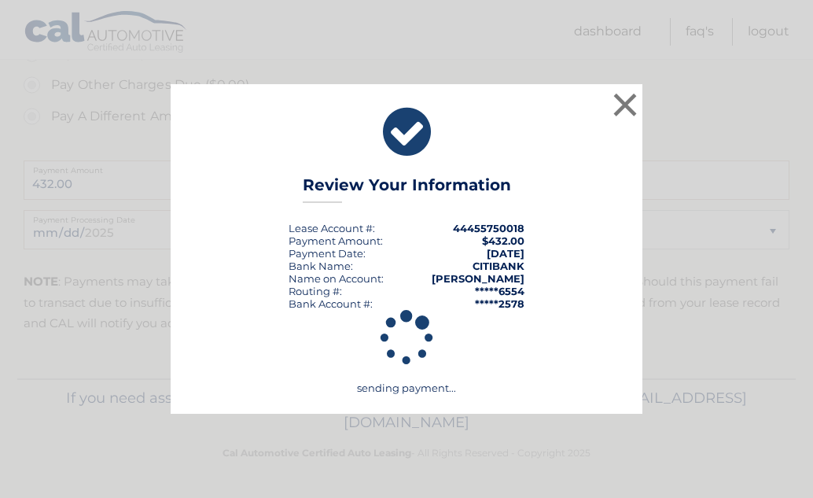
scroll to position [570, 0]
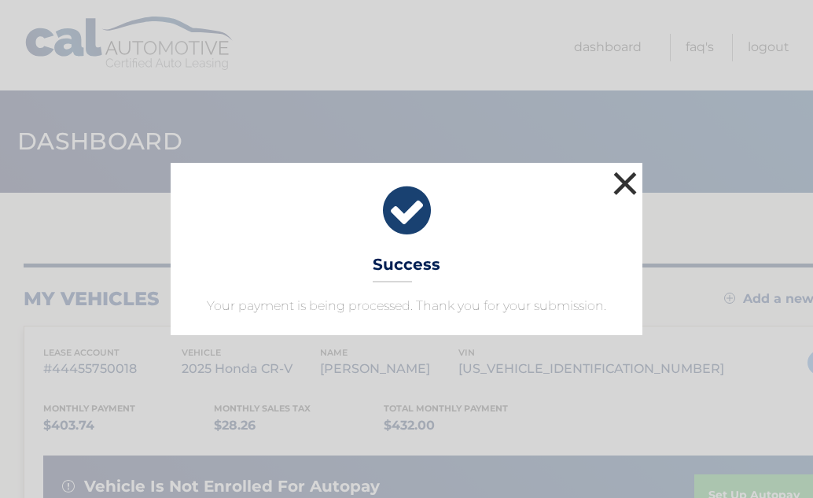
click at [622, 188] on button "×" at bounding box center [625, 183] width 31 height 31
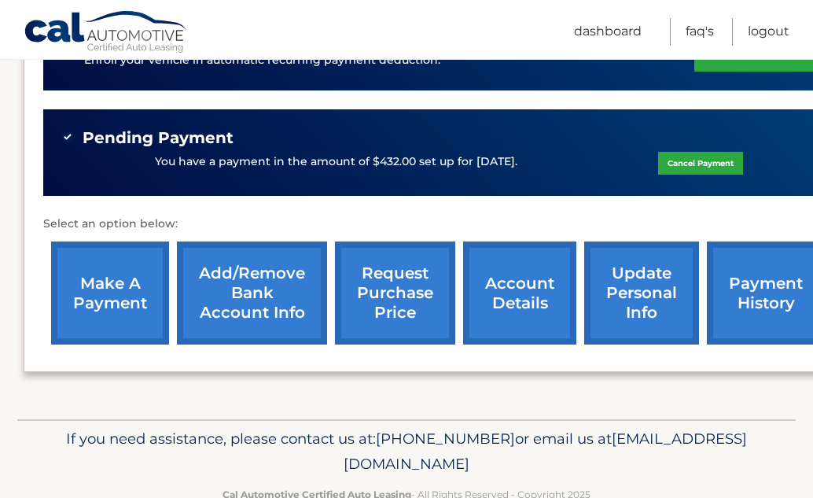
scroll to position [524, 0]
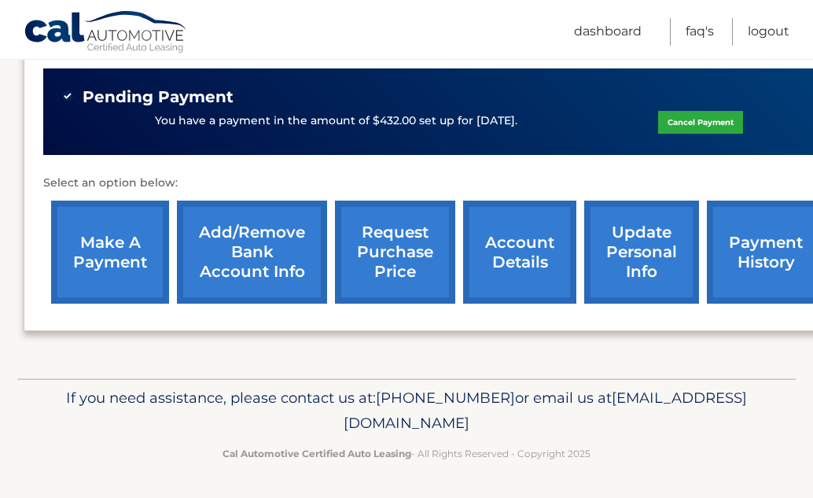
click at [115, 227] on link "make a payment" at bounding box center [110, 252] width 118 height 103
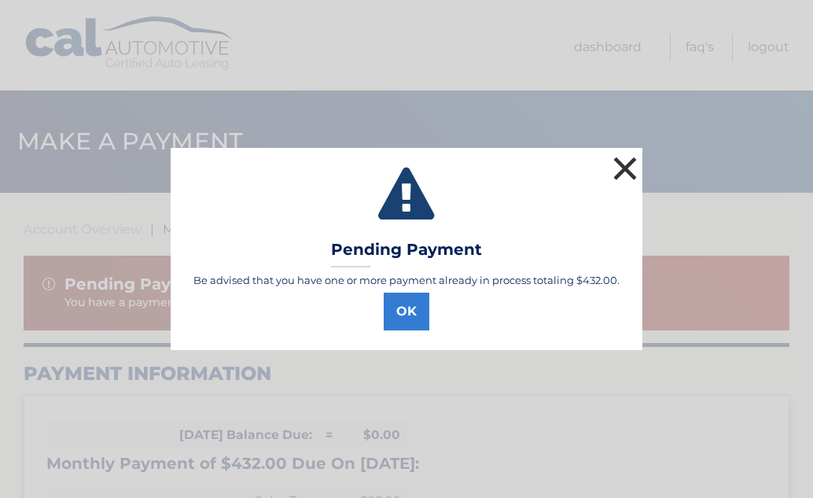
click at [621, 171] on button "×" at bounding box center [625, 168] width 31 height 31
